Goal: Browse casually

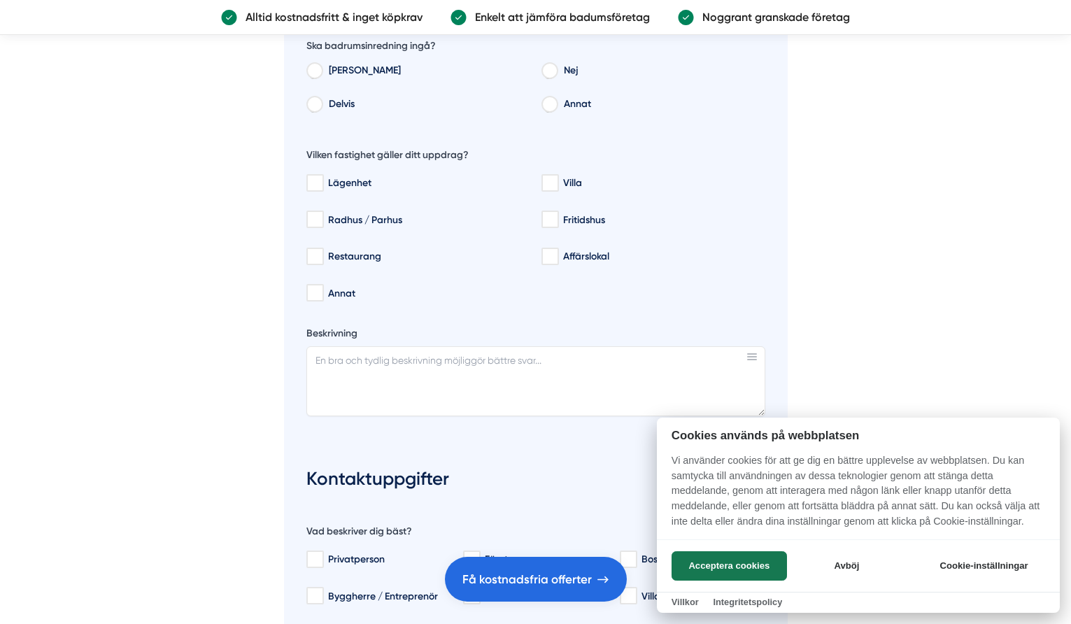
scroll to position [4974, 0]
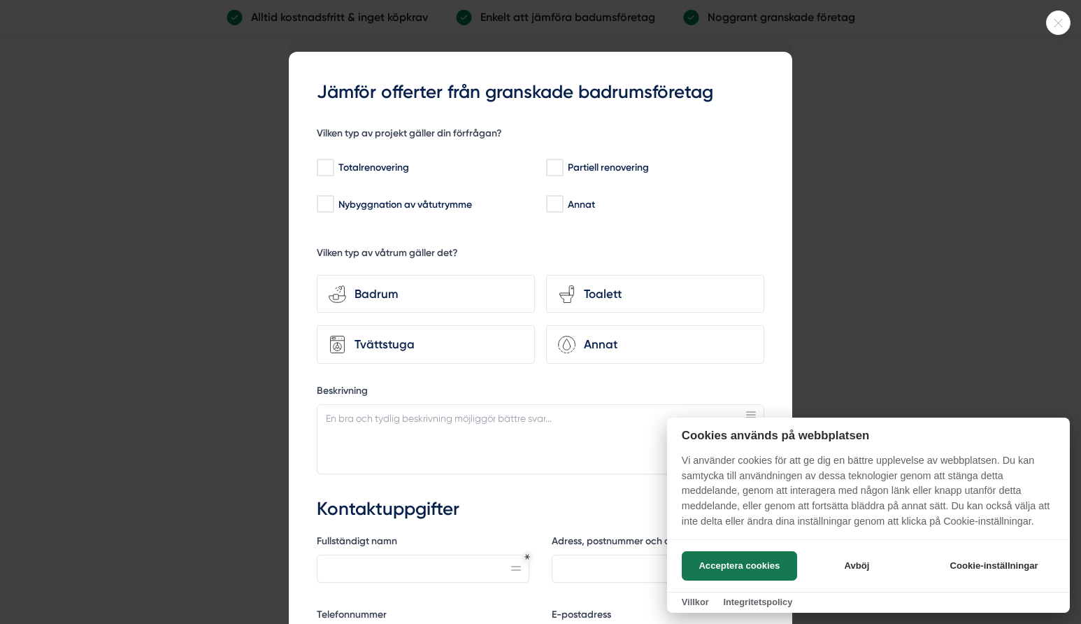
drag, startPoint x: 1079, startPoint y: 447, endPoint x: 1063, endPoint y: 120, distance: 327.1
click at [1001, 138] on div at bounding box center [540, 312] width 1081 height 624
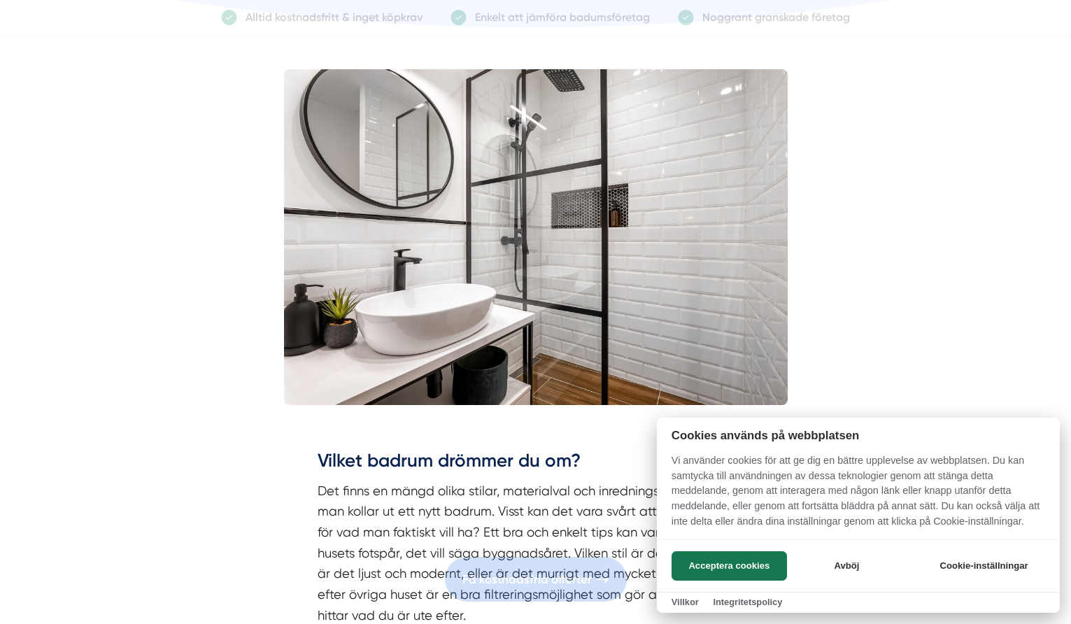
scroll to position [394, 0]
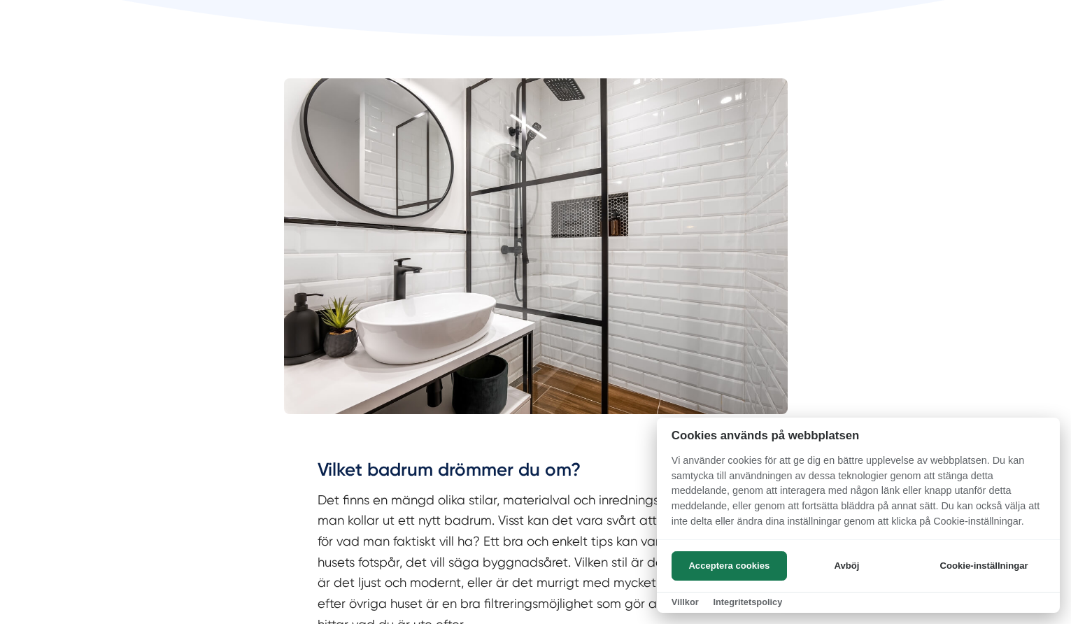
drag, startPoint x: 824, startPoint y: 169, endPoint x: 821, endPoint y: 126, distance: 43.5
click at [821, 126] on div at bounding box center [535, 312] width 1071 height 624
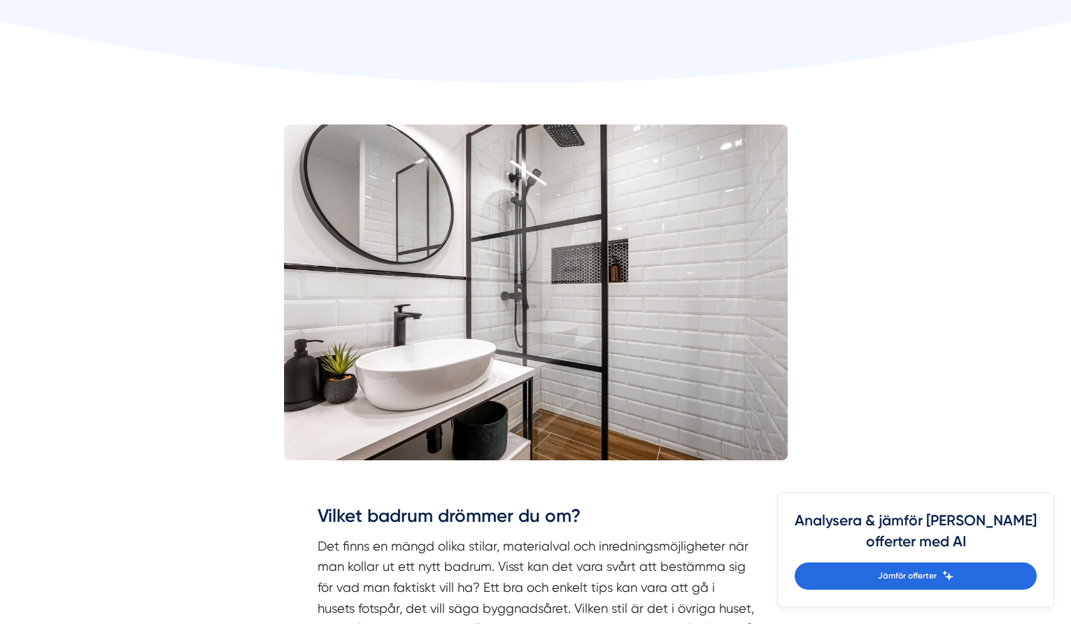
scroll to position [350, 0]
